Goal: Task Accomplishment & Management: Use online tool/utility

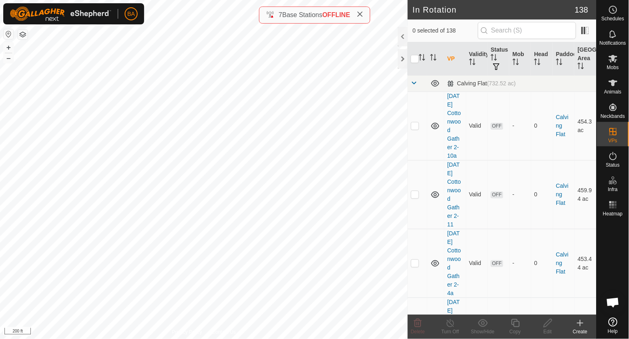
checkbox input "true"
click at [517, 326] on icon at bounding box center [515, 323] width 10 height 10
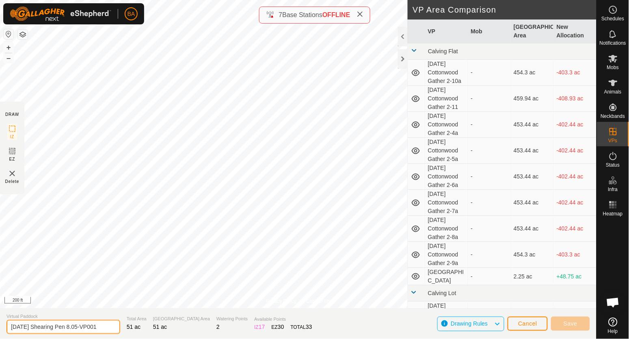
drag, startPoint x: 86, startPoint y: 325, endPoint x: 238, endPoint y: 348, distance: 153.6
click at [238, 338] on html "BA Schedules Notifications Mobs Animals Neckbands VPs Status Infra Heatmap Help…" at bounding box center [314, 169] width 629 height 339
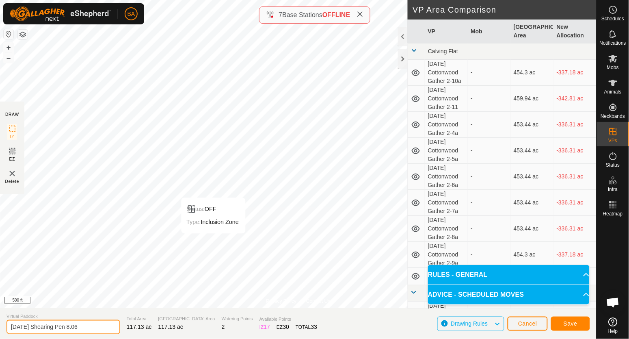
drag, startPoint x: 81, startPoint y: 327, endPoint x: 182, endPoint y: 331, distance: 100.4
click at [183, 334] on section "Virtual Paddock 2025-10-01 Shearing Pen 8.06 Total Area 117.13 ac Grazing Area …" at bounding box center [298, 323] width 597 height 31
type input "[DATE] Shearing Pen 8"
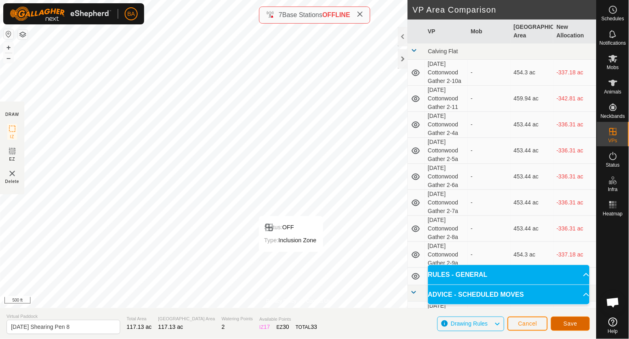
click at [573, 326] on span "Save" at bounding box center [571, 323] width 14 height 6
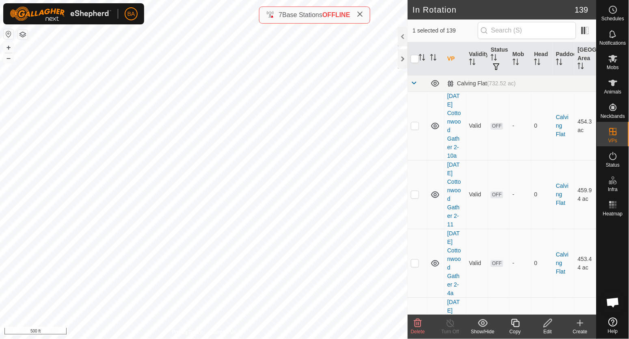
checkbox input "true"
click at [516, 322] on icon at bounding box center [515, 323] width 10 height 10
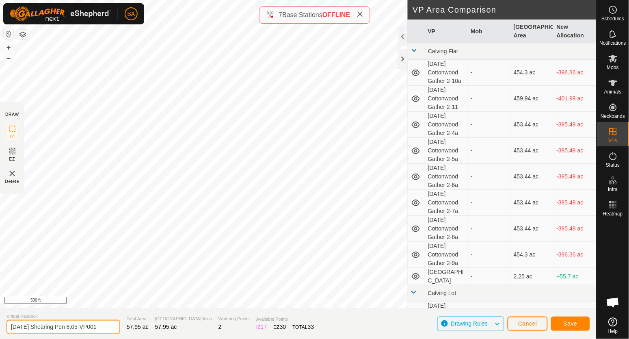
drag, startPoint x: 86, startPoint y: 324, endPoint x: 268, endPoint y: 323, distance: 182.4
click at [268, 323] on section "Virtual Paddock 2025-10-01 Shearing Pen 8.05-VP001 Total Area 57.95 ac Grazing …" at bounding box center [298, 323] width 597 height 31
type input "[DATE] Shearing Pen 8.06"
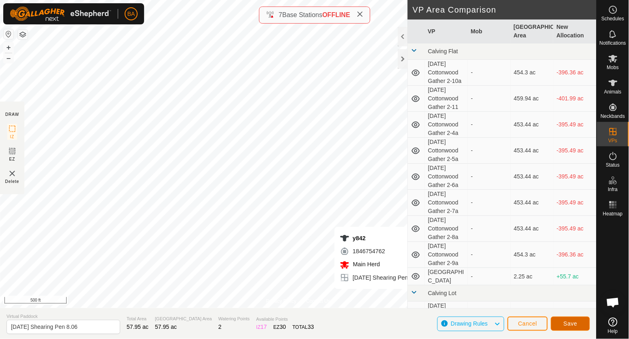
click at [571, 322] on span "Save" at bounding box center [571, 323] width 14 height 6
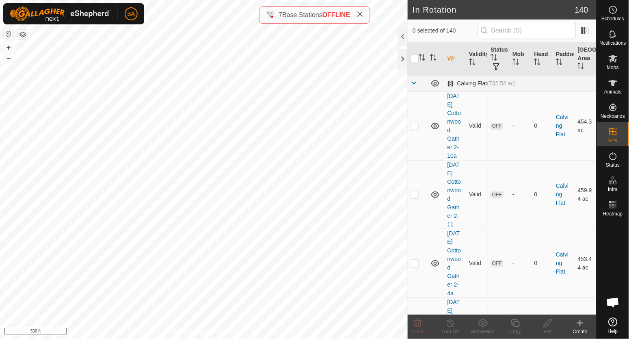
checkbox input "true"
click at [517, 325] on icon at bounding box center [515, 323] width 10 height 10
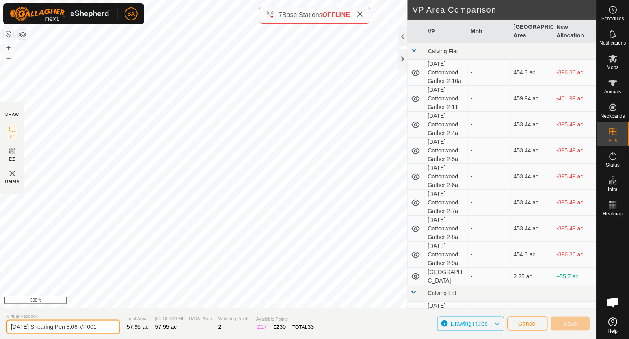
drag, startPoint x: 95, startPoint y: 326, endPoint x: 223, endPoint y: 327, distance: 128.3
click at [223, 327] on section "Virtual Paddock 2025-10-01 Shearing Pen 8.06-VP001 Total Area 57.95 ac Grazing …" at bounding box center [298, 323] width 597 height 31
type input "[DATE] Shearing Pen 8.07"
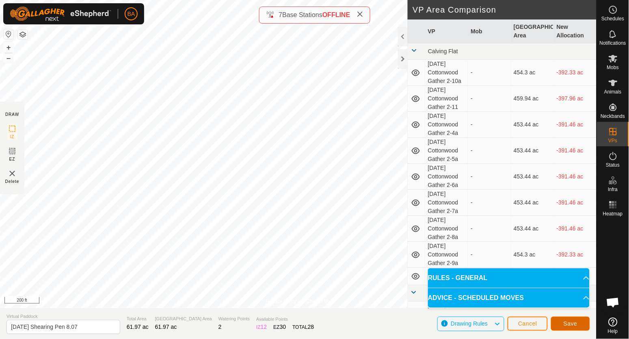
click at [577, 324] on span "Save" at bounding box center [571, 323] width 14 height 6
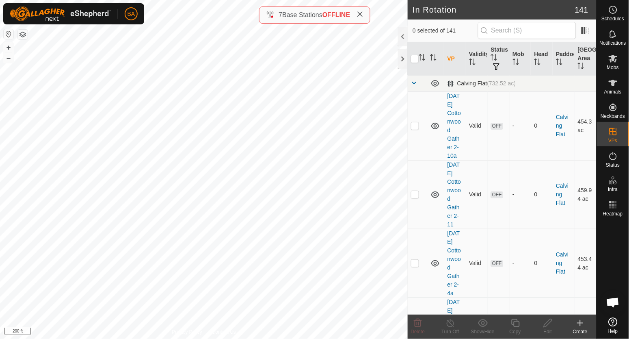
checkbox input "true"
click at [517, 328] on div "Copy" at bounding box center [515, 331] width 32 height 7
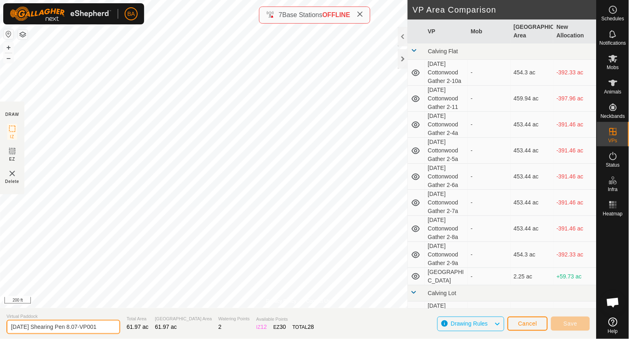
drag, startPoint x: 85, startPoint y: 329, endPoint x: 269, endPoint y: 342, distance: 184.5
click at [269, 338] on html "BA Schedules Notifications Mobs Animals Neckbands VPs Status Infra Heatmap Help…" at bounding box center [314, 169] width 629 height 339
type input "[DATE] Shearing Pen 8.08"
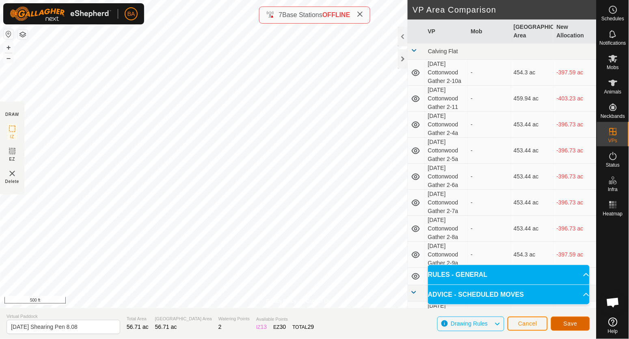
click at [576, 327] on button "Save" at bounding box center [570, 323] width 39 height 14
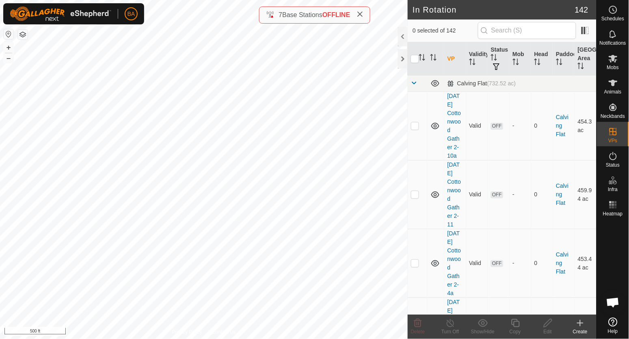
checkbox input "true"
click at [519, 324] on icon at bounding box center [515, 323] width 10 height 10
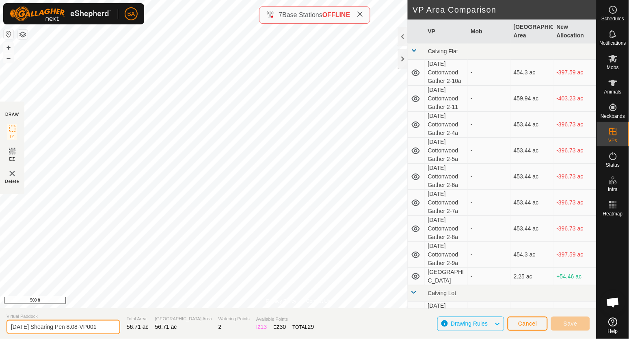
drag, startPoint x: 86, startPoint y: 327, endPoint x: 190, endPoint y: 331, distance: 104.8
click at [190, 331] on section "Virtual Paddock 2025-10-01 Shearing Pen 8.08-VP001 Total Area 56.71 ac Grazing …" at bounding box center [298, 323] width 597 height 31
type input "[DATE] Shearing Pen 8.09"
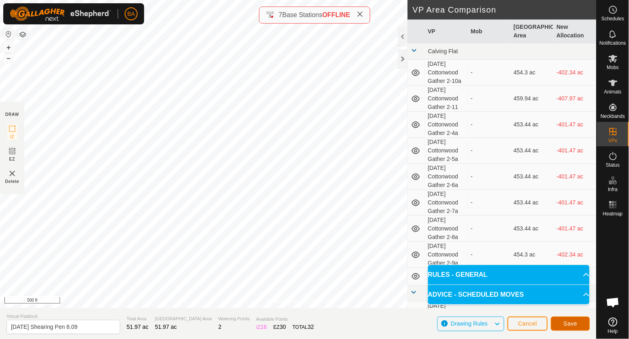
click at [571, 320] on span "Save" at bounding box center [571, 323] width 14 height 6
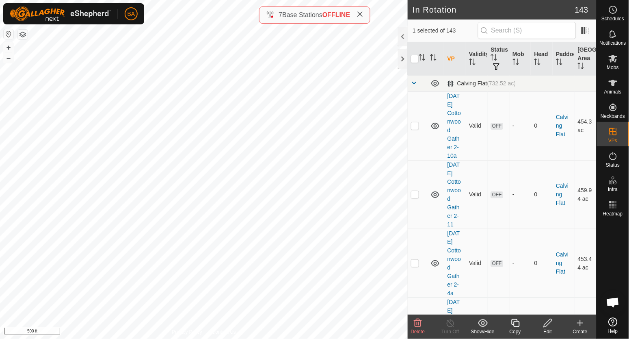
checkbox input "true"
click at [514, 328] on div "Copy" at bounding box center [515, 331] width 32 height 7
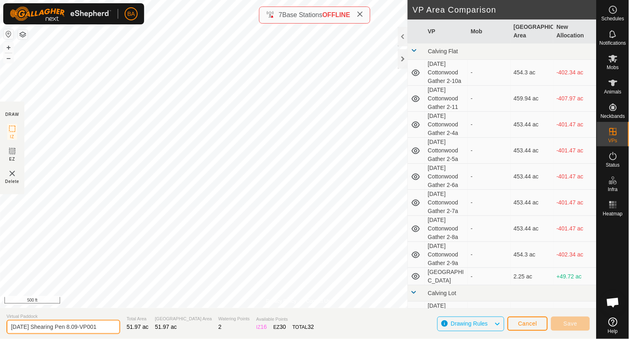
drag, startPoint x: 82, startPoint y: 327, endPoint x: 224, endPoint y: 331, distance: 141.4
click at [224, 331] on section "Virtual Paddock 2025-10-01 Shearing Pen 8.09-VP001 Total Area 51.97 ac Grazing …" at bounding box center [298, 323] width 597 height 31
type input "[DATE] Shearing Pen 8.10"
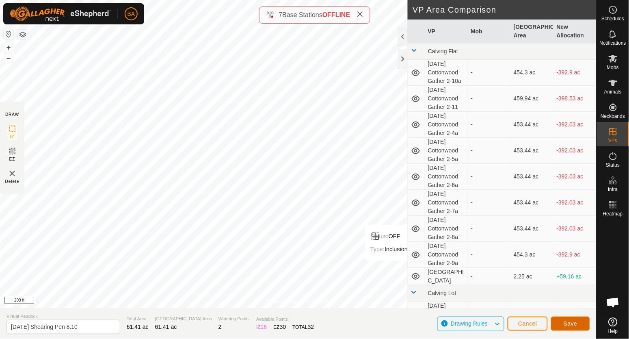
click at [559, 324] on button "Save" at bounding box center [570, 323] width 39 height 14
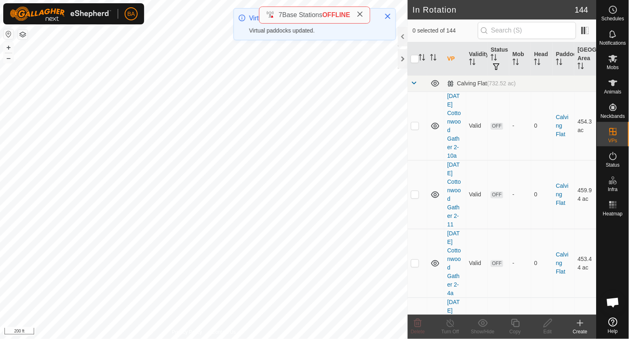
checkbox input "true"
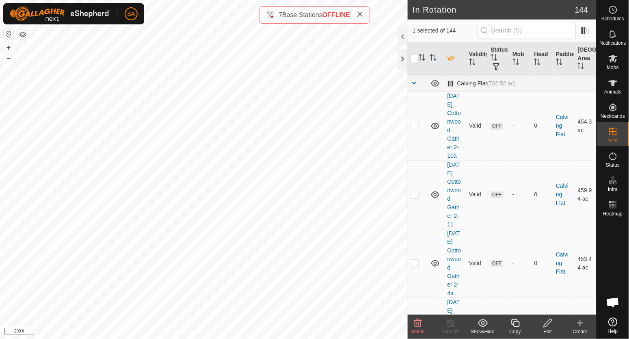
click at [515, 324] on icon at bounding box center [515, 323] width 10 height 10
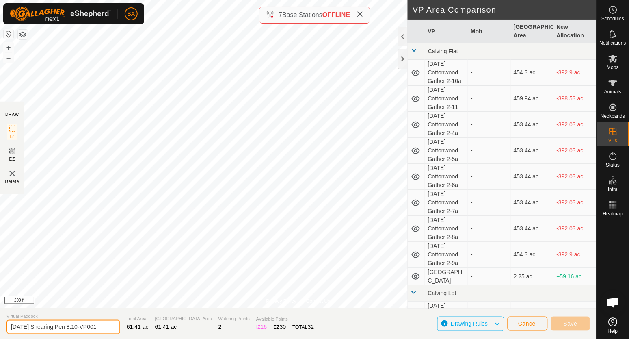
drag, startPoint x: 86, startPoint y: 327, endPoint x: 257, endPoint y: 339, distance: 171.8
click at [257, 338] on html "BA Schedules Notifications Mobs Animals Neckbands VPs Status Infra Heatmap Help…" at bounding box center [314, 169] width 629 height 339
type input "[DATE] Shearing Pen 8.11"
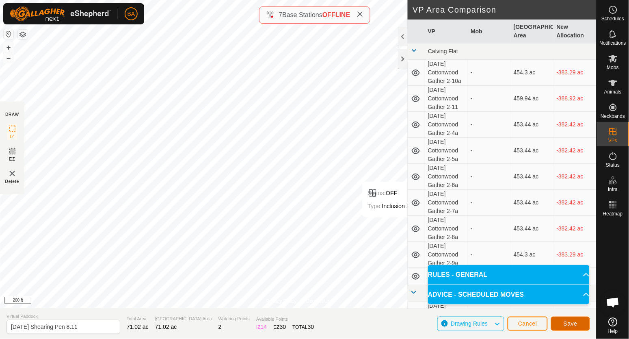
click at [569, 320] on button "Save" at bounding box center [570, 323] width 39 height 14
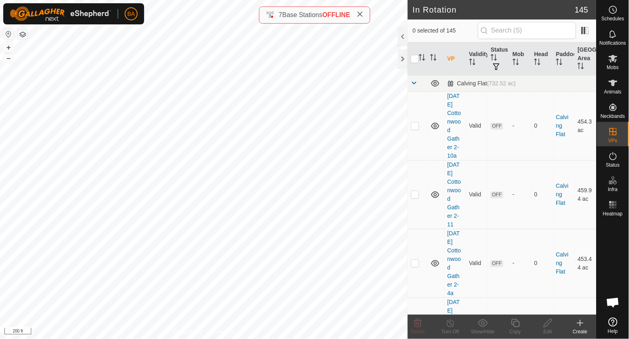
checkbox input "true"
click at [515, 325] on icon at bounding box center [515, 323] width 10 height 10
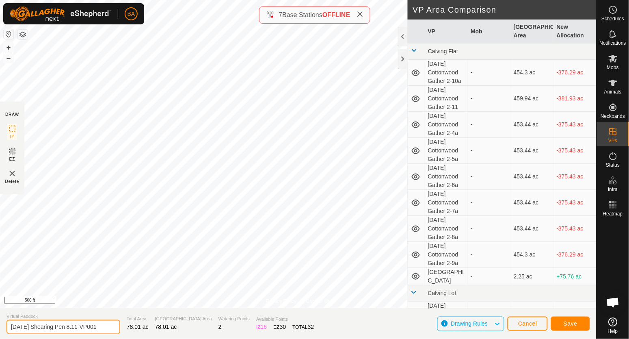
click at [239, 336] on section "Virtual Paddock 2025-10-01 Shearing Pen 8.11-VP001 Total Area 78.01 ac Grazing …" at bounding box center [298, 323] width 597 height 31
type input "[DATE] Shearing Pen 8.12"
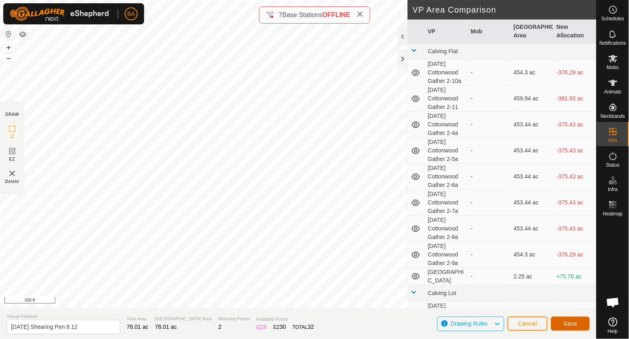
click at [564, 327] on span "Save" at bounding box center [571, 323] width 14 height 6
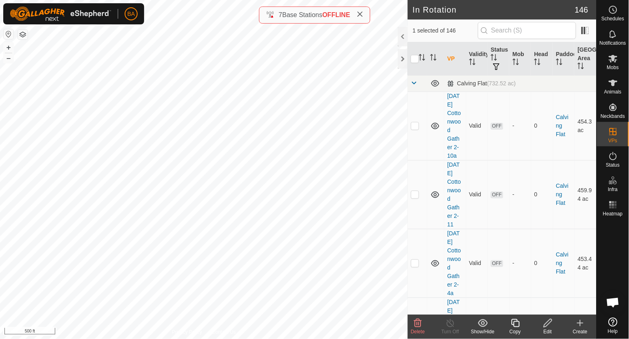
checkbox input "true"
click at [519, 322] on icon at bounding box center [515, 323] width 10 height 10
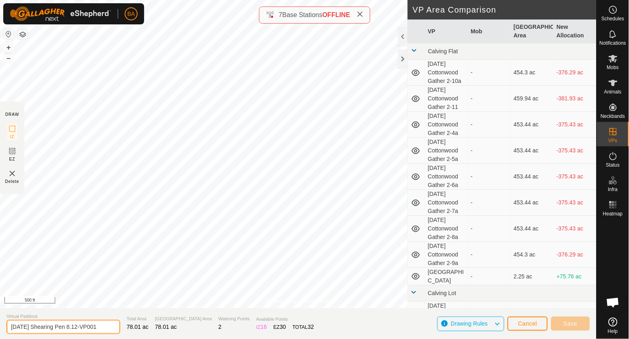
click at [78, 327] on input "2025-10-01 Shearing Pen 8.12-VP001" at bounding box center [63, 327] width 114 height 14
drag, startPoint x: 83, startPoint y: 327, endPoint x: 262, endPoint y: 335, distance: 178.9
click at [262, 335] on section "Virtual Paddock 2025-10-01 Shearing Pen 9.12-VP001 Total Area 78.01 ac Grazing …" at bounding box center [298, 323] width 597 height 31
type input "[DATE] Shearing Pen 8-9.01"
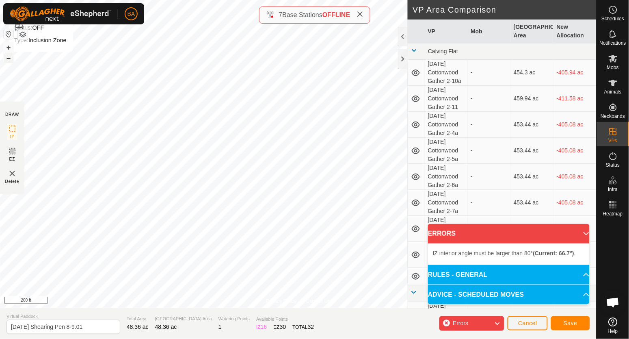
click at [9, 60] on button "–" at bounding box center [9, 58] width 10 height 10
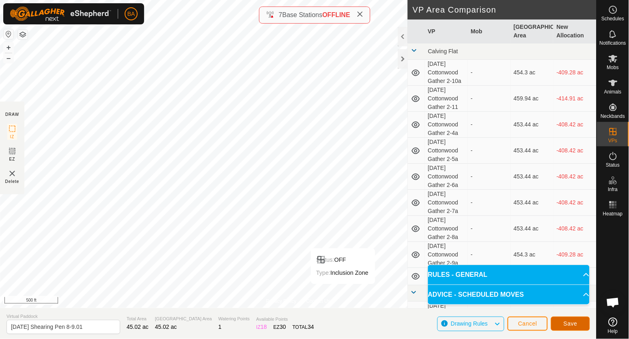
click at [562, 327] on button "Save" at bounding box center [570, 323] width 39 height 14
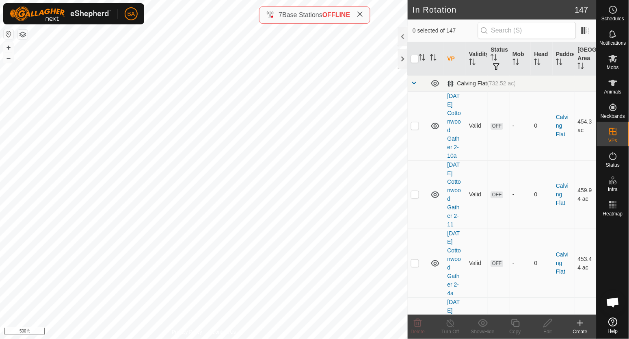
checkbox input "true"
click at [515, 324] on icon at bounding box center [515, 323] width 10 height 10
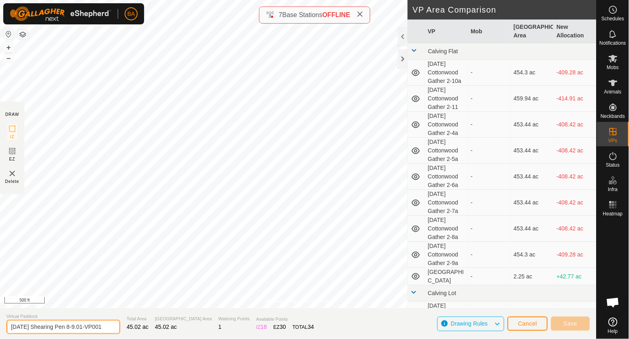
click at [83, 327] on input "2025-10-01 Shearing Pen 8-9.01-VP001" at bounding box center [63, 327] width 114 height 14
type input "[DATE] Shearing Pen 9.02"
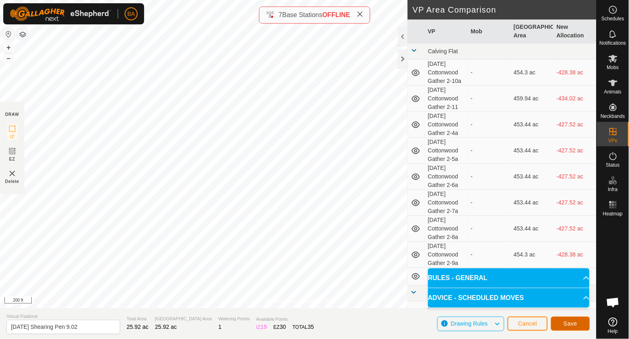
click at [572, 322] on span "Save" at bounding box center [571, 323] width 14 height 6
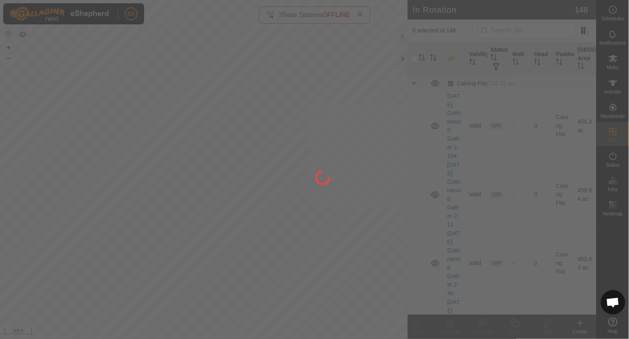
click at [318, 170] on div "BA Schedules Notifications Mobs Animals Neckbands VPs Status Infra Heatmap Help…" at bounding box center [314, 169] width 629 height 339
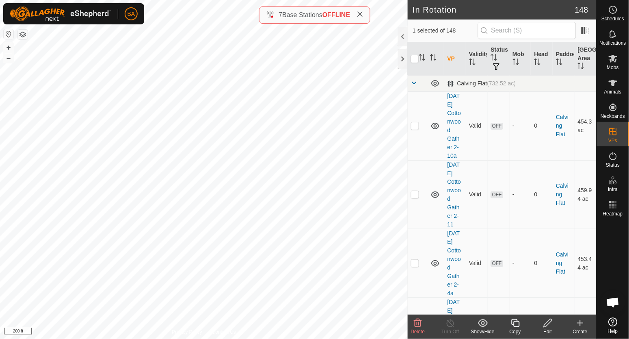
checkbox input "true"
click at [514, 322] on icon at bounding box center [515, 323] width 10 height 10
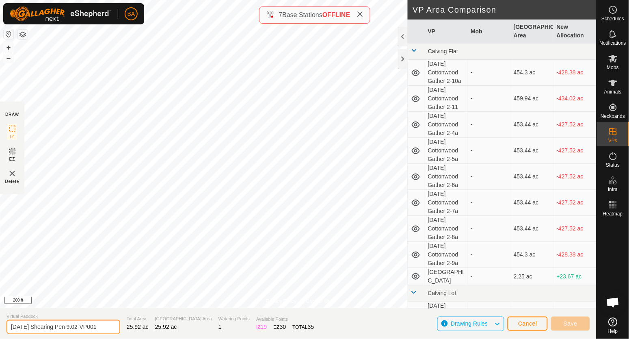
drag, startPoint x: 85, startPoint y: 326, endPoint x: 270, endPoint y: 354, distance: 186.8
click at [270, 338] on html "BA Schedules Notifications Mobs Animals Neckbands VPs Status Infra Heatmap Help…" at bounding box center [314, 169] width 629 height 339
type input "[DATE] Shearing Pen 9.03"
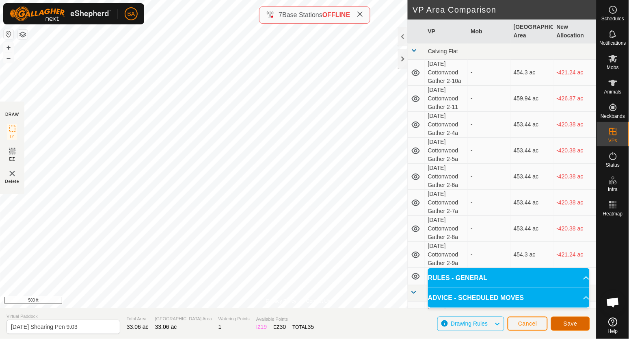
click at [569, 322] on span "Save" at bounding box center [571, 323] width 14 height 6
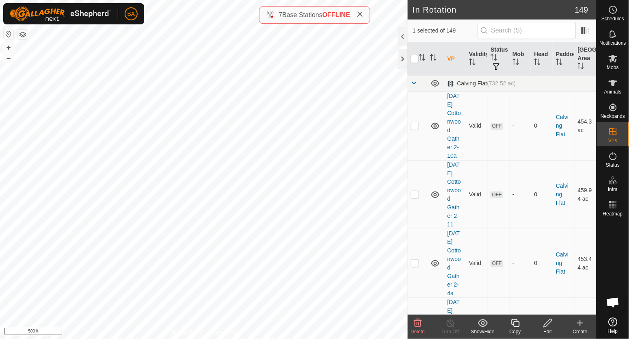
checkbox input "true"
click at [518, 318] on icon at bounding box center [515, 323] width 10 height 10
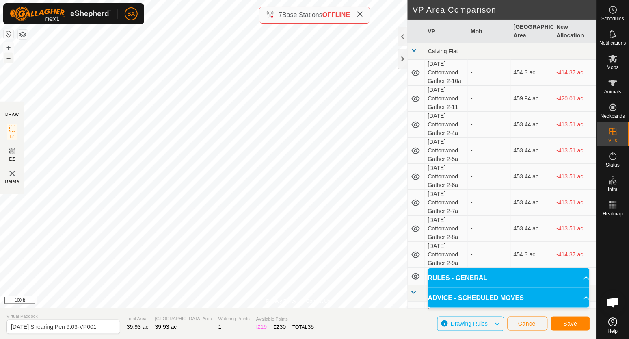
click at [9, 58] on button "–" at bounding box center [9, 58] width 10 height 10
drag, startPoint x: 84, startPoint y: 327, endPoint x: 222, endPoint y: 327, distance: 137.7
click at [222, 327] on section "Virtual Paddock 2025-10-01 Shearing Pen 9.03-VP001 Total Area 39.93 ac Grazing …" at bounding box center [298, 323] width 597 height 31
type input "[DATE] Shearing Pen 9.04"
click at [572, 323] on span "Save" at bounding box center [571, 323] width 14 height 6
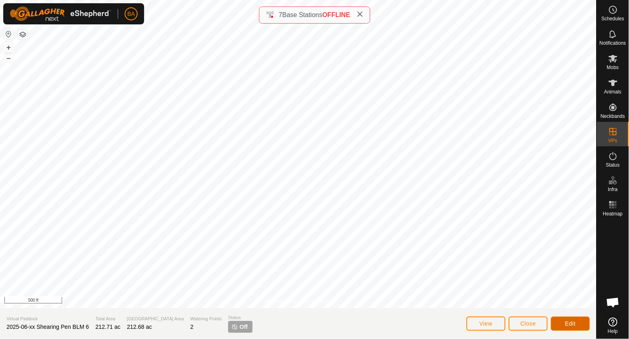
click at [584, 320] on button "Edit" at bounding box center [570, 323] width 39 height 14
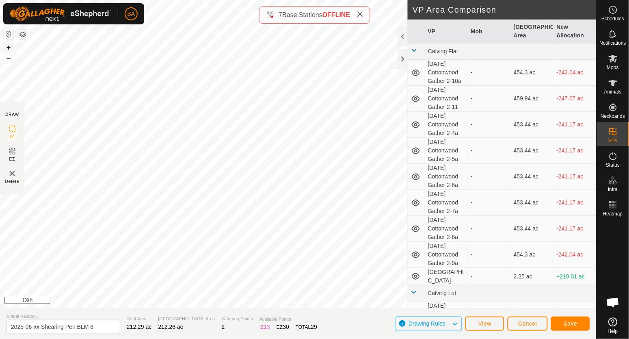
click at [9, 48] on button "+" at bounding box center [9, 48] width 10 height 10
click at [124, 11] on div "BA Schedules Notifications Mobs Animals Neckbands VPs Status Infra Heatmap Help…" at bounding box center [314, 169] width 629 height 339
click at [141, 18] on div "BA My Account Settings Logout Schedules Notifications Mobs Animals Neckbands VP…" at bounding box center [314, 169] width 629 height 339
click at [6, 57] on button "–" at bounding box center [9, 58] width 10 height 10
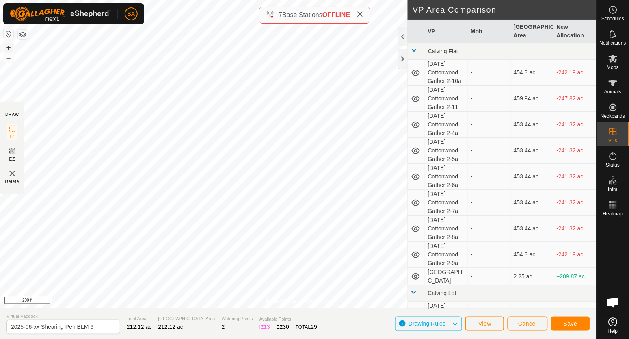
click at [9, 48] on button "+" at bounding box center [9, 48] width 10 height 10
click at [9, 47] on button "+" at bounding box center [9, 48] width 10 height 10
click at [136, 6] on div "BA Schedules Notifications Mobs Animals Neckbands VPs Status Infra Heatmap Help…" at bounding box center [314, 169] width 629 height 339
click at [117, 0] on html "BA Schedules Notifications Mobs Animals Neckbands VPs Status Infra Heatmap Help…" at bounding box center [314, 169] width 629 height 339
click at [112, 8] on div "BA Schedules Notifications Mobs Animals Neckbands VPs Status Infra Heatmap Help…" at bounding box center [314, 169] width 629 height 339
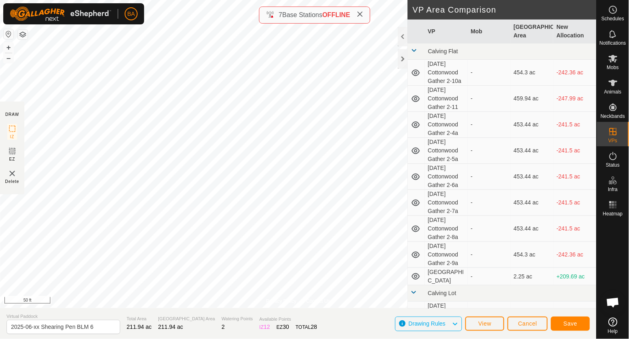
click at [123, 6] on div "BA Schedules Notifications Mobs Animals Neckbands VPs Status Infra Heatmap Help…" at bounding box center [314, 169] width 629 height 339
click at [6, 58] on button "–" at bounding box center [9, 58] width 10 height 10
click at [558, 321] on button "Save" at bounding box center [570, 323] width 39 height 14
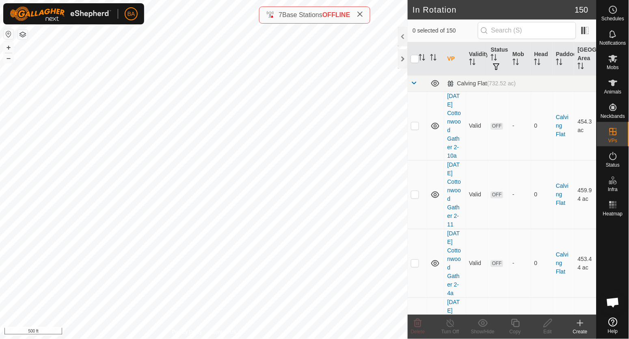
checkbox input "true"
click at [519, 324] on icon at bounding box center [515, 323] width 10 height 10
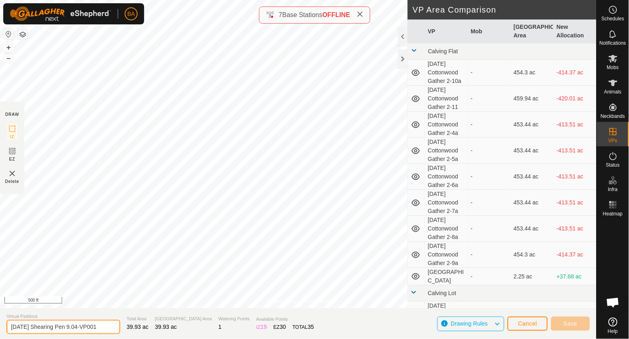
drag, startPoint x: 86, startPoint y: 326, endPoint x: 305, endPoint y: 335, distance: 219.1
click at [305, 335] on section "Virtual Paddock [DATE] Shearing Pen 9.04-VP001 Total Area 39.93 ac Grazing Area…" at bounding box center [298, 323] width 597 height 31
type input "[DATE] Shearing Pen 9.05"
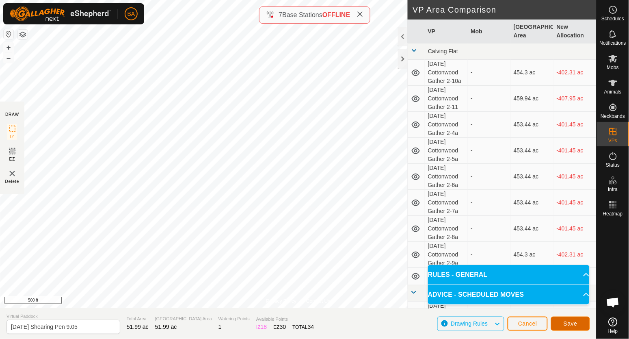
click at [573, 322] on span "Save" at bounding box center [571, 323] width 14 height 6
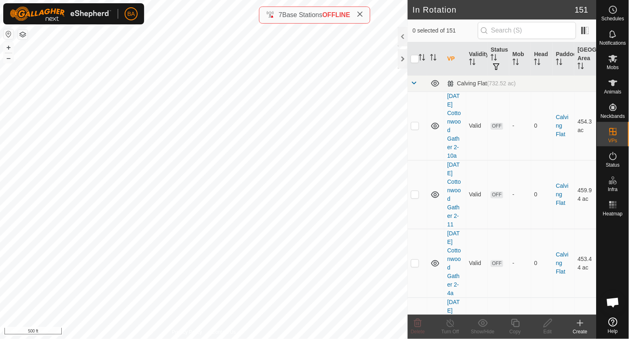
checkbox input "true"
click at [517, 323] on icon at bounding box center [515, 323] width 10 height 10
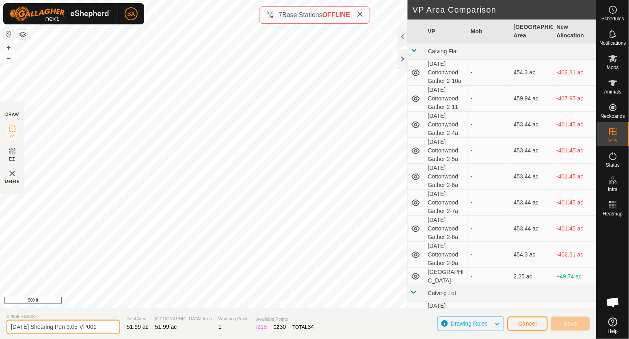
drag, startPoint x: 86, startPoint y: 328, endPoint x: 205, endPoint y: 330, distance: 119.0
click at [205, 330] on section "Virtual Paddock [DATE] Shearing Pen 9.05-VP001 Total Area 51.99 ac Grazing Area…" at bounding box center [298, 323] width 597 height 31
type input "[DATE] Shearing Pen 9.06"
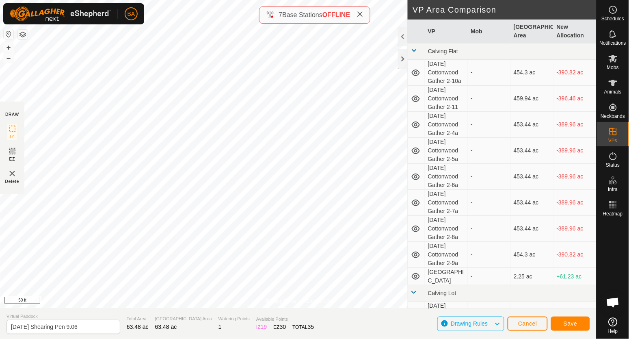
click at [503, 142] on div "Privacy Policy Contact Us Status: OFF Type: Inclusion Zone + – ⇧ i 50 ft DRAW I…" at bounding box center [298, 169] width 597 height 339
click at [417, 122] on div "Privacy Policy Contact Us Status: OFF Type: Inclusion Zone + – ⇧ i 50 ft DRAW I…" at bounding box center [298, 169] width 597 height 339
click at [575, 324] on span "Save" at bounding box center [571, 323] width 14 height 6
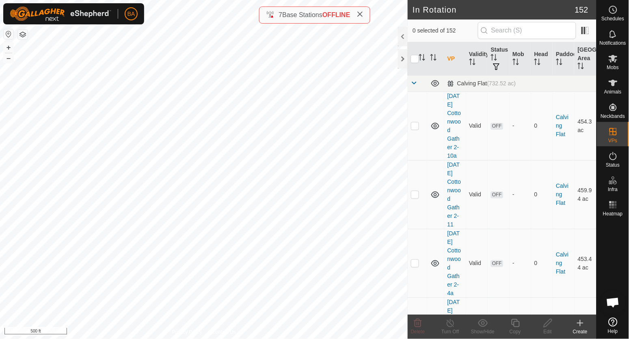
checkbox input "true"
click at [513, 322] on icon at bounding box center [515, 323] width 10 height 10
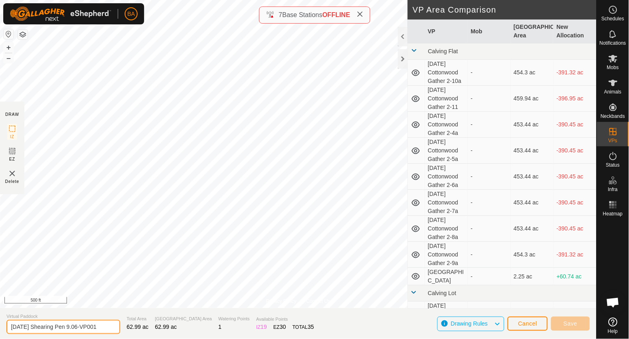
drag, startPoint x: 86, startPoint y: 327, endPoint x: 255, endPoint y: 342, distance: 169.6
click at [255, 338] on html "BA Schedules Notifications Mobs Animals Neckbands VPs Status Infra Heatmap Help…" at bounding box center [314, 169] width 629 height 339
type input "[DATE] Shearing Pen 9.07"
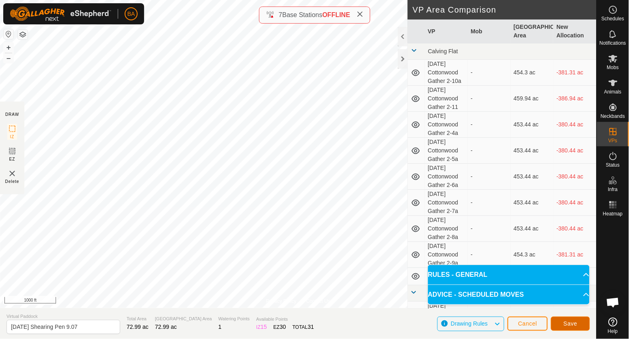
click at [567, 324] on span "Save" at bounding box center [571, 323] width 14 height 6
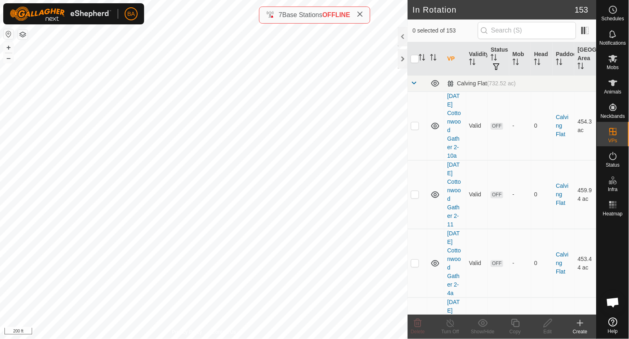
checkbox input "true"
click at [515, 327] on icon at bounding box center [515, 323] width 8 height 8
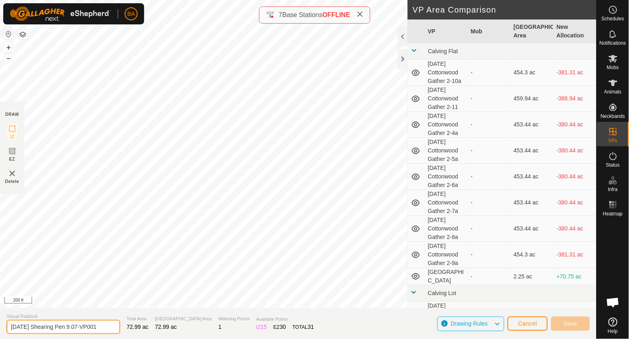
drag, startPoint x: 86, startPoint y: 327, endPoint x: 214, endPoint y: 333, distance: 128.1
click at [214, 333] on section "Virtual Paddock [DATE] Shearing Pen 9.07-VP001 Total Area 72.99 ac Grazing Area…" at bounding box center [298, 323] width 597 height 31
type input "[DATE] Shearing Pen 9.08"
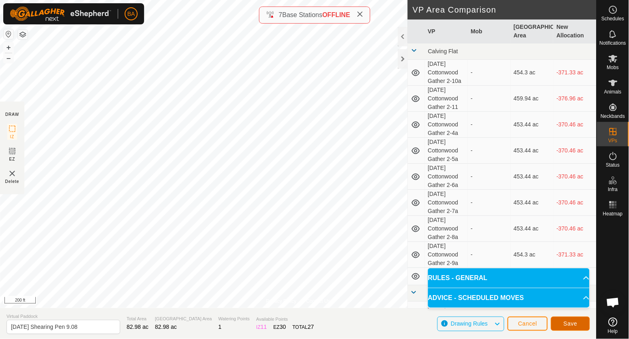
click at [577, 322] on span "Save" at bounding box center [571, 323] width 14 height 6
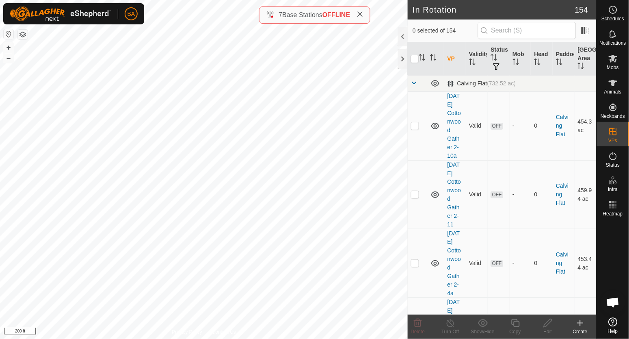
checkbox input "true"
click at [422, 57] on icon "Activate to sort" at bounding box center [422, 57] width 6 height 6
click at [418, 82] on td at bounding box center [417, 83] width 19 height 16
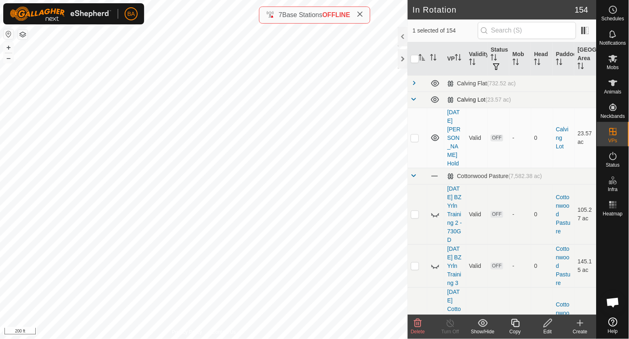
click at [416, 96] on span at bounding box center [414, 99] width 6 height 6
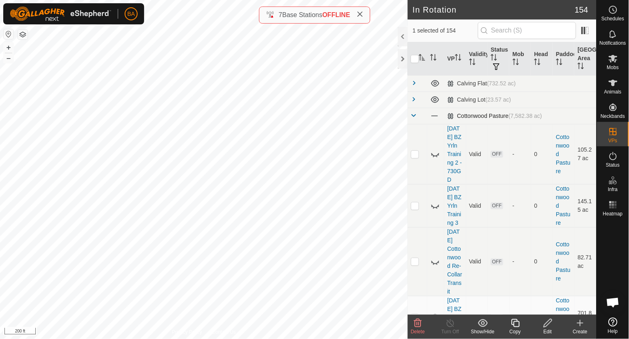
click at [415, 111] on td at bounding box center [417, 116] width 19 height 16
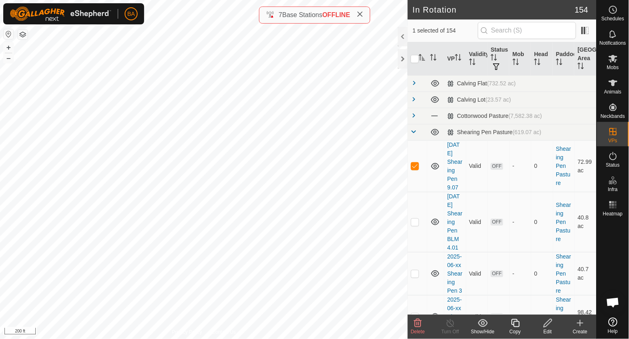
click at [424, 58] on icon "Activate to sort" at bounding box center [422, 57] width 6 height 6
checkbox input "true"
checkbox input "false"
click at [517, 324] on icon at bounding box center [515, 323] width 10 height 10
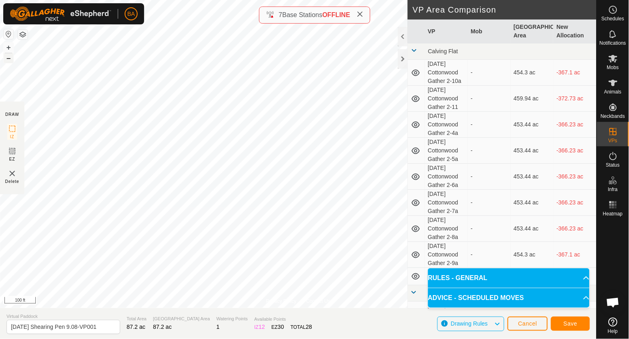
click at [8, 59] on button "–" at bounding box center [9, 58] width 10 height 10
click at [268, 176] on div "Status: OFF Type: Inclusion Zone + – ⇧ i 100 ft" at bounding box center [298, 154] width 597 height 308
drag, startPoint x: 88, startPoint y: 327, endPoint x: 217, endPoint y: 327, distance: 129.1
click at [217, 327] on section "Virtual Paddock [DATE] Shearing Pen 9.08-VP001 Total Area 92.02 ac Grazing Area…" at bounding box center [298, 323] width 597 height 31
type input "[DATE] Shearing Pen 9.09"
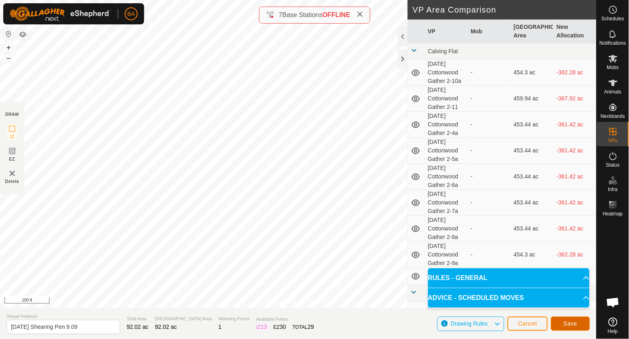
click at [556, 324] on button "Save" at bounding box center [570, 323] width 39 height 14
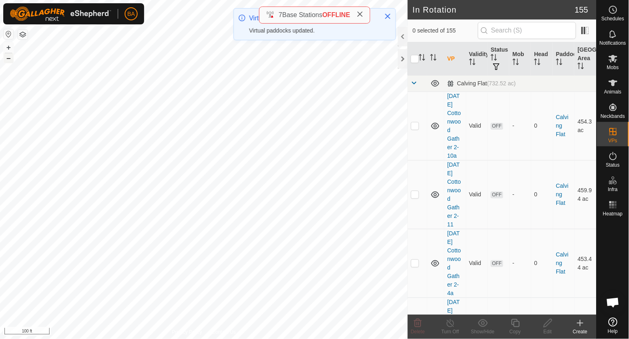
click at [9, 59] on button "–" at bounding box center [9, 58] width 10 height 10
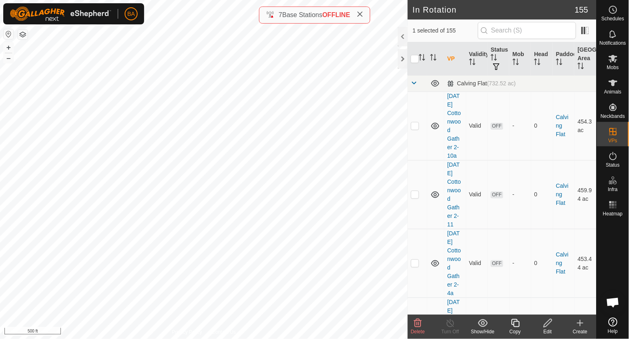
checkbox input "true"
click at [515, 325] on icon at bounding box center [515, 323] width 10 height 10
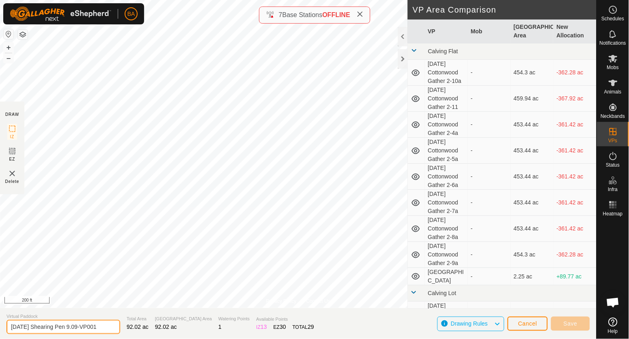
drag, startPoint x: 210, startPoint y: 323, endPoint x: 248, endPoint y: 317, distance: 38.7
click at [248, 317] on section "Virtual Paddock [DATE] Shearing Pen 9.09-VP001 Total Area 92.02 ac Grazing Area…" at bounding box center [298, 323] width 597 height 31
type input "[DATE] Shearing Pen 9.10"
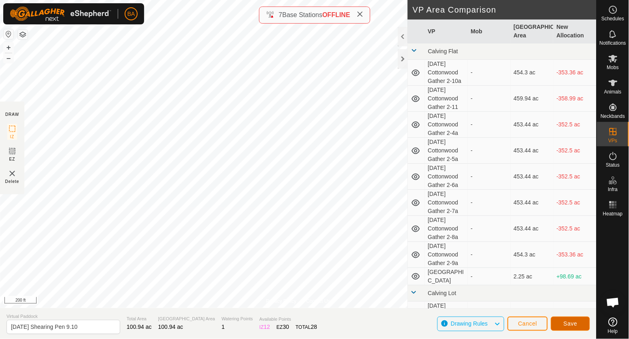
click at [582, 325] on button "Save" at bounding box center [570, 323] width 39 height 14
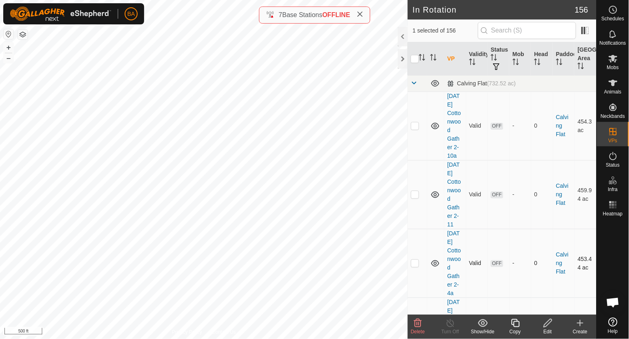
checkbox input "true"
click at [424, 57] on icon "Activate to sort" at bounding box center [422, 57] width 6 height 6
click at [415, 81] on span at bounding box center [414, 83] width 6 height 6
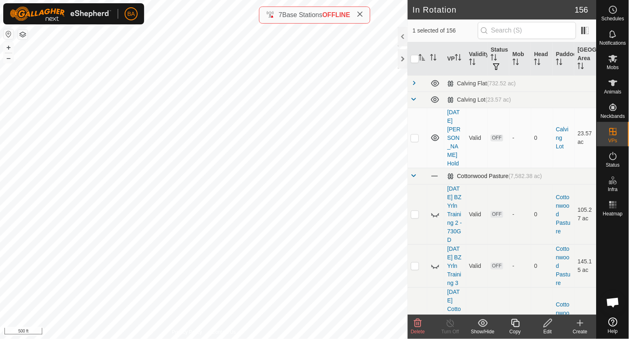
click at [413, 99] on span at bounding box center [414, 99] width 6 height 6
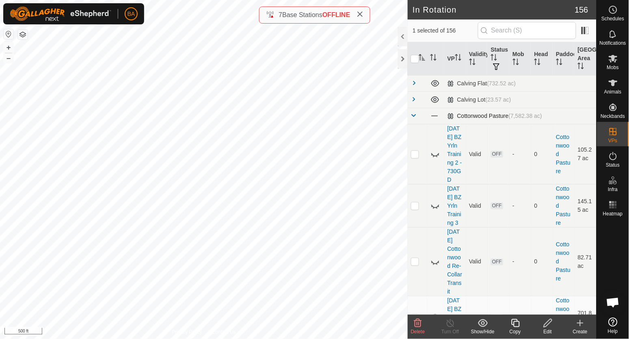
click at [415, 114] on span at bounding box center [414, 115] width 6 height 6
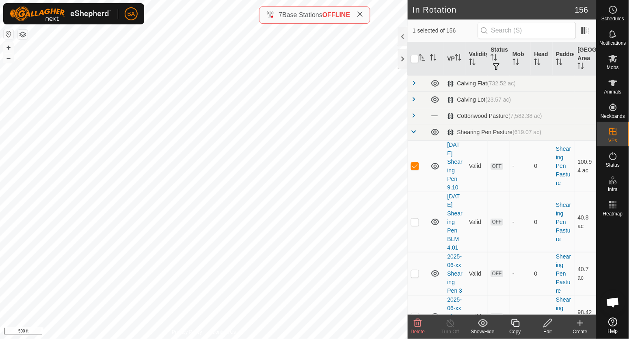
click at [423, 55] on icon "Activate to sort" at bounding box center [422, 57] width 6 height 6
checkbox input "true"
checkbox input "false"
click at [423, 55] on icon "Activate to sort" at bounding box center [422, 57] width 6 height 6
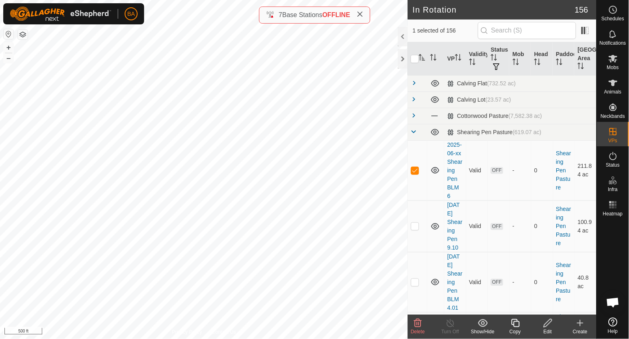
click at [513, 328] on div "Copy" at bounding box center [515, 331] width 32 height 7
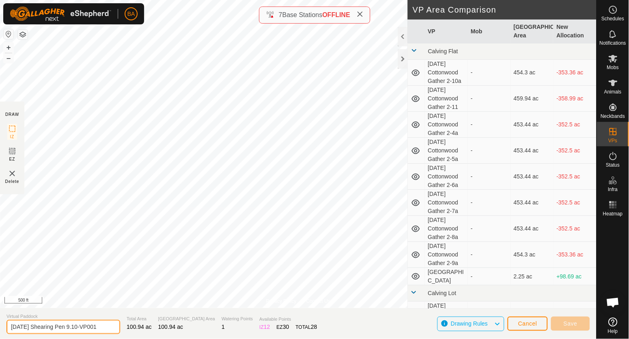
drag, startPoint x: 87, startPoint y: 327, endPoint x: 222, endPoint y: 329, distance: 134.4
click at [222, 329] on section "Virtual Paddock [DATE] Shearing Pen 9.10-VP001 Total Area 100.94 ac Grazing Are…" at bounding box center [298, 323] width 597 height 31
type input "[DATE] Shearing Pen 9.11"
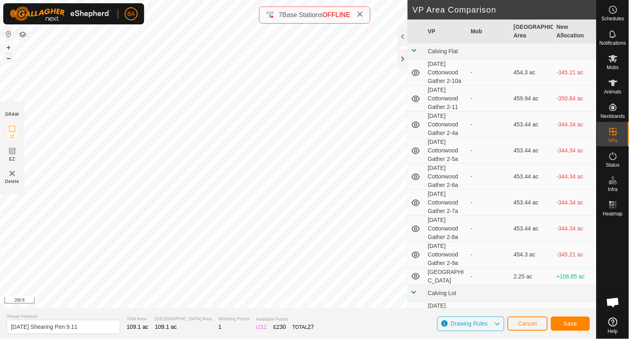
click at [6, 60] on button "–" at bounding box center [9, 58] width 10 height 10
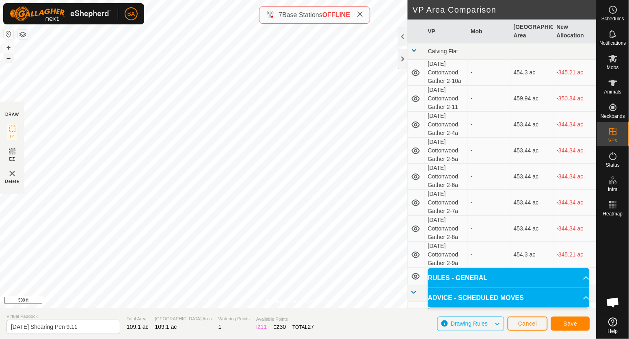
click at [6, 60] on button "–" at bounding box center [9, 58] width 10 height 10
click at [574, 326] on span "Save" at bounding box center [571, 323] width 14 height 6
